Goal: Information Seeking & Learning: Learn about a topic

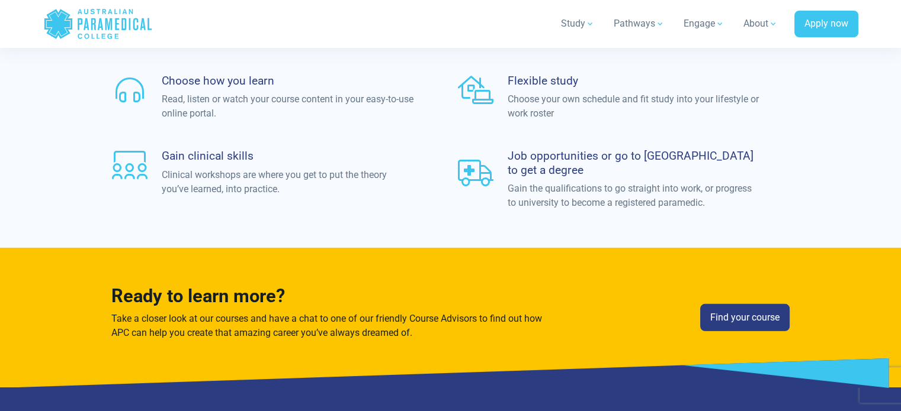
scroll to position [3602, 0]
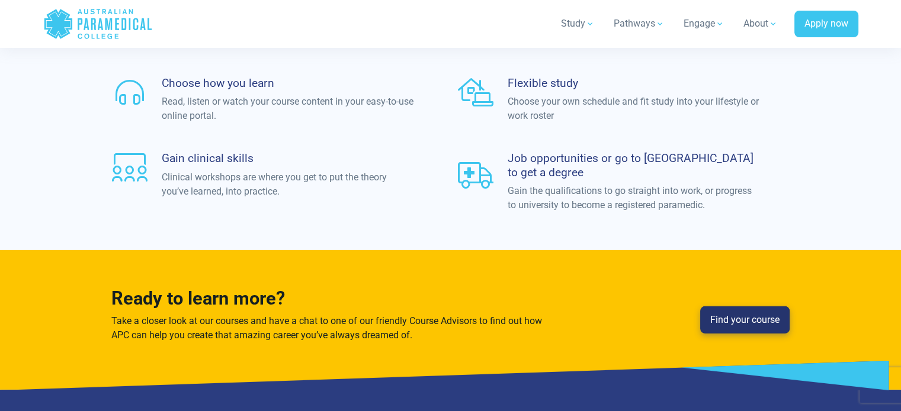
click at [753, 307] on link "Find your course" at bounding box center [744, 320] width 89 height 27
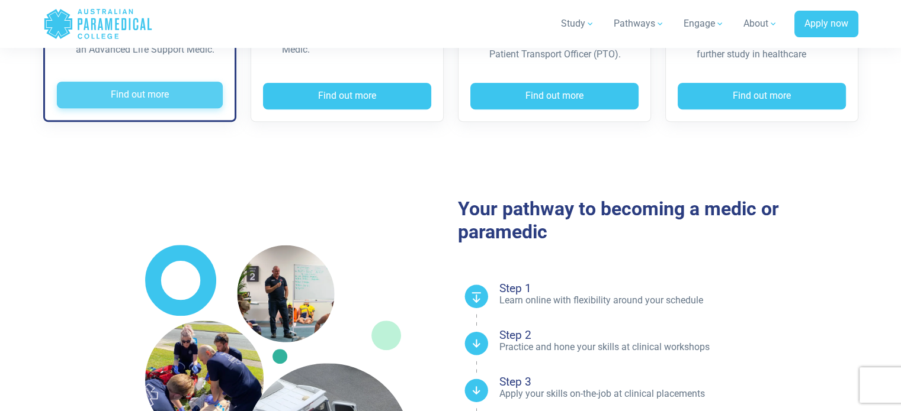
scroll to position [626, 0]
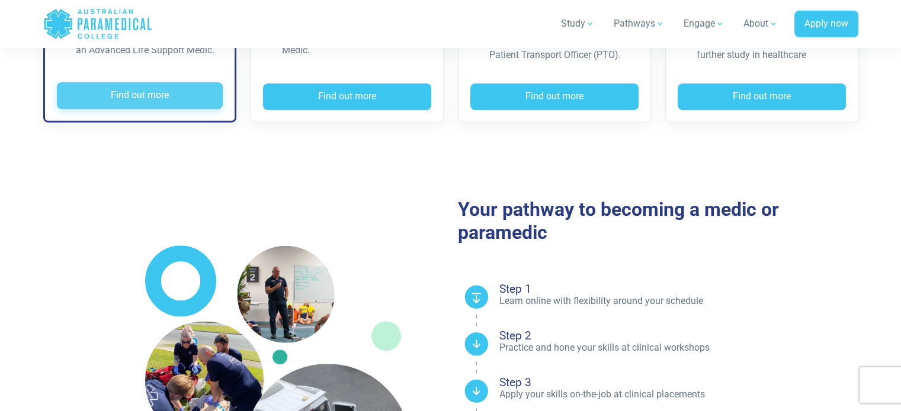
click at [140, 92] on button "Find out more" at bounding box center [140, 95] width 166 height 27
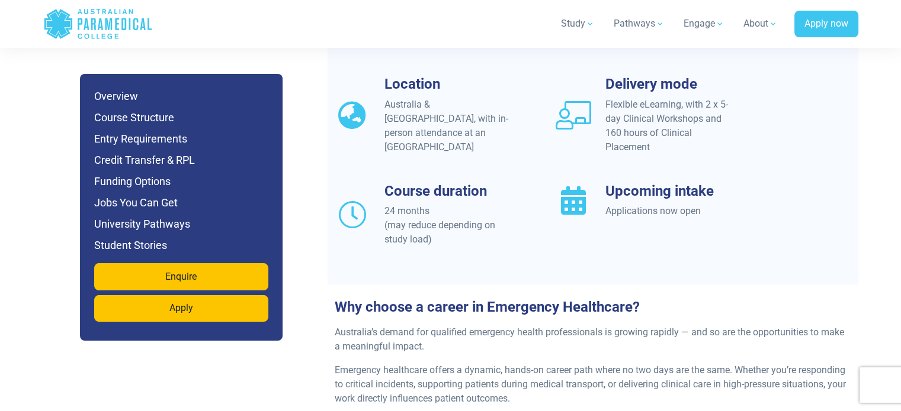
scroll to position [1089, 0]
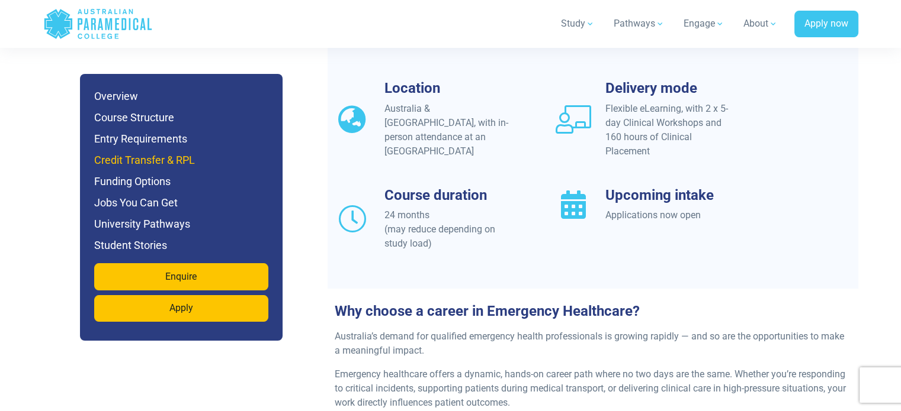
click at [176, 161] on h6 "Credit Transfer & RPL" at bounding box center [181, 160] width 174 height 17
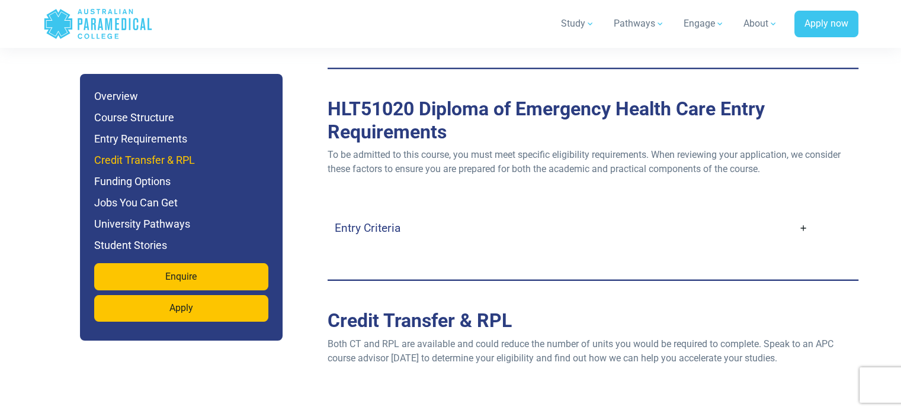
scroll to position [3420, 0]
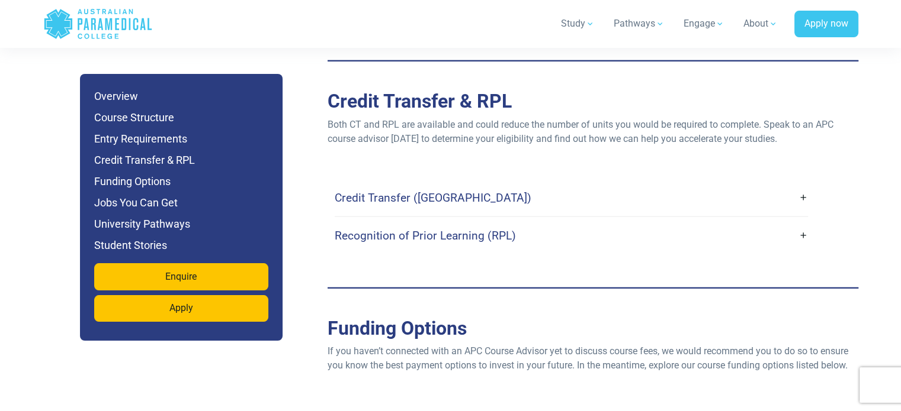
click at [394, 191] on h4 "Credit Transfer ([GEOGRAPHIC_DATA])" at bounding box center [433, 198] width 197 height 14
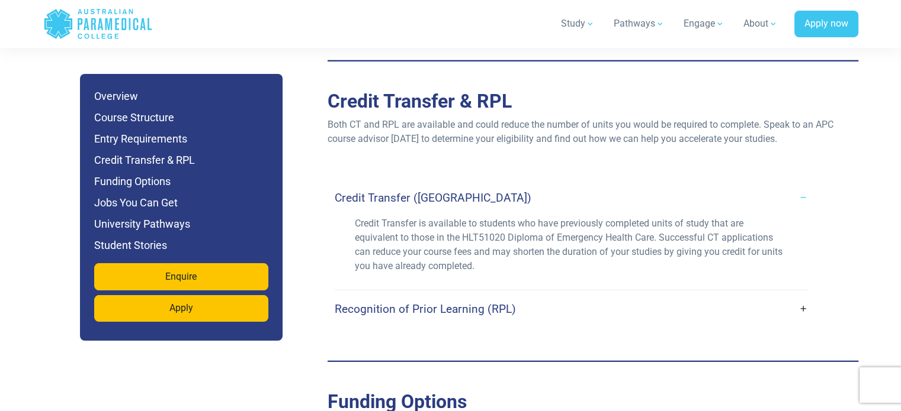
click at [427, 295] on link "Recognition of Prior Learning (RPL)" at bounding box center [571, 309] width 473 height 28
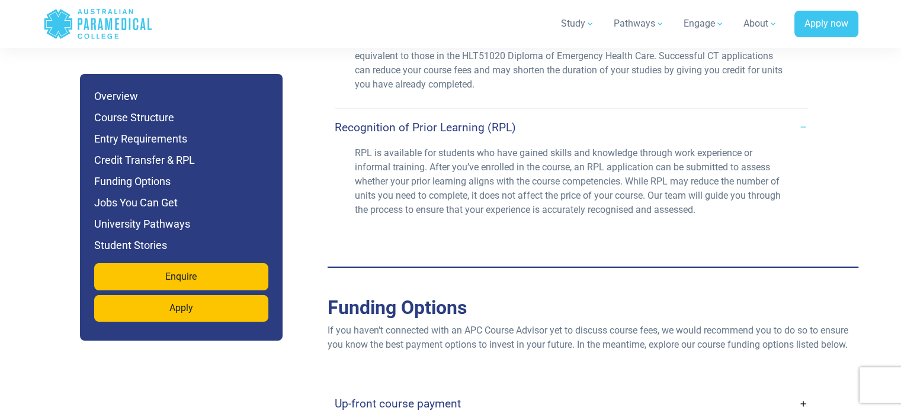
scroll to position [3600, 0]
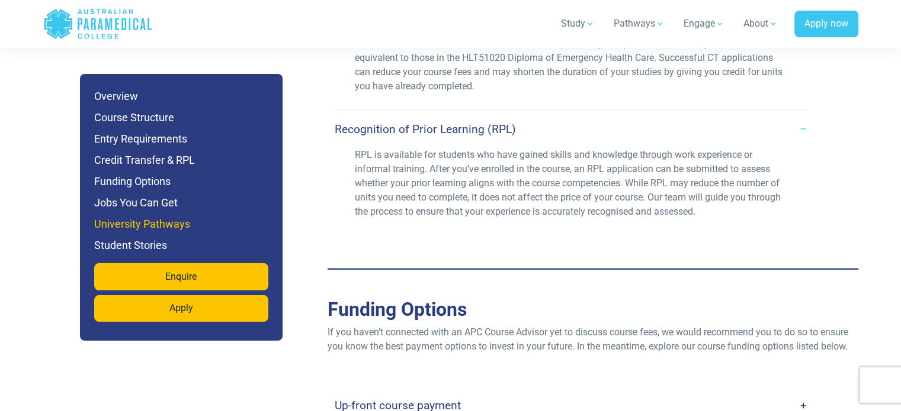
click at [157, 216] on h6 "University Pathways" at bounding box center [181, 224] width 174 height 17
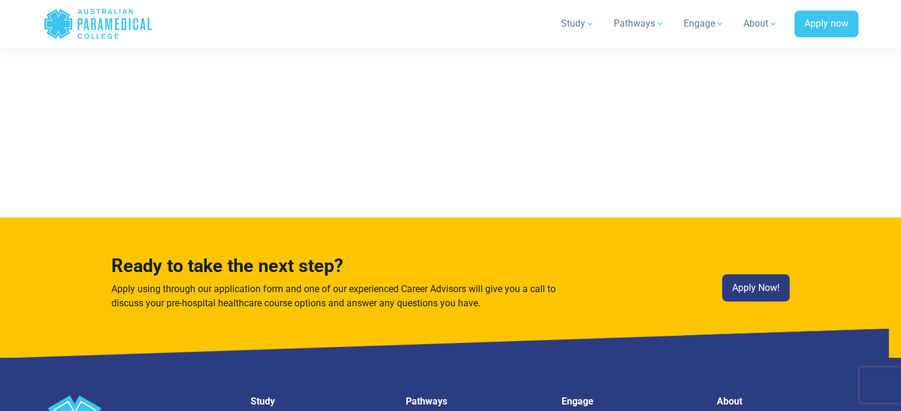
scroll to position [7652, 0]
